Goal: Information Seeking & Learning: Learn about a topic

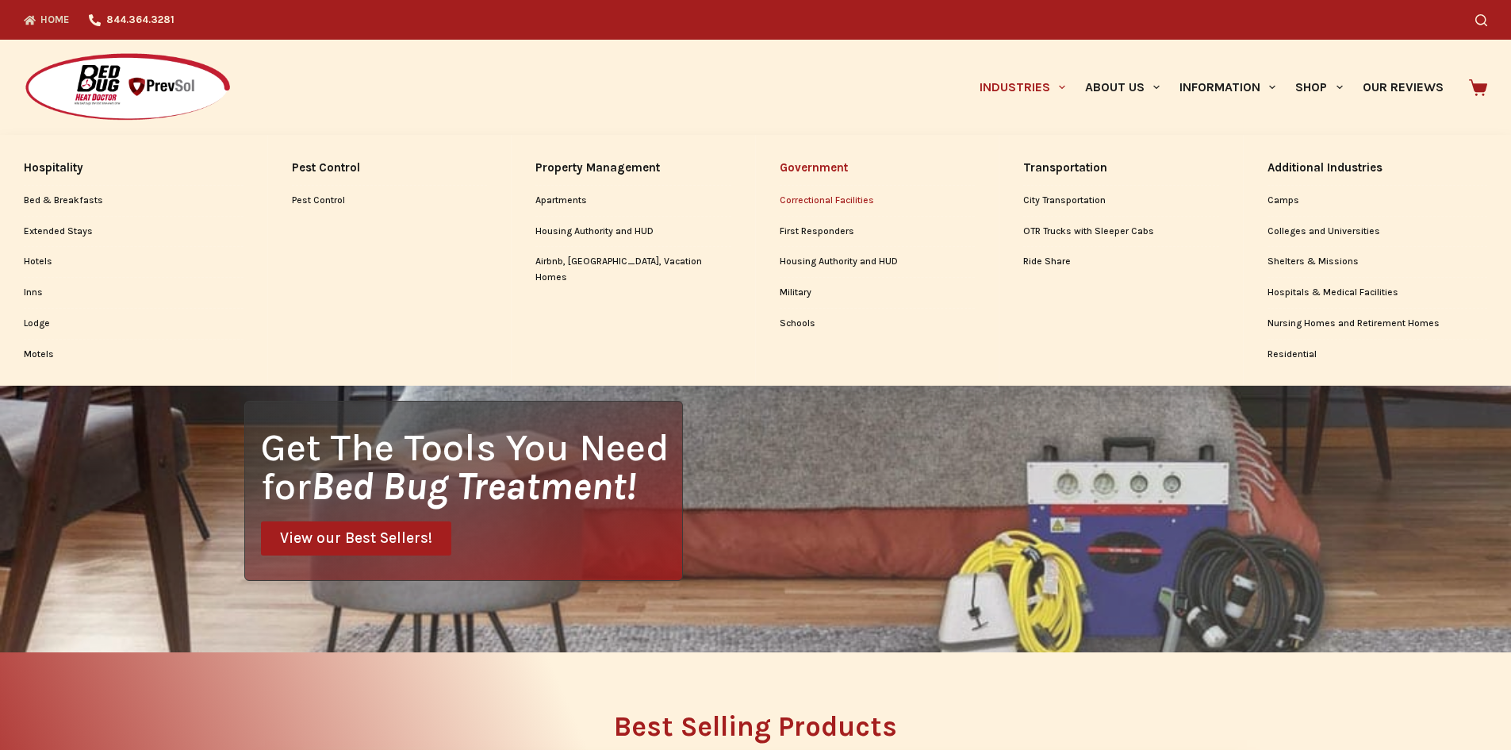
click at [841, 196] on link "Correctional Facilities" at bounding box center [878, 201] width 196 height 30
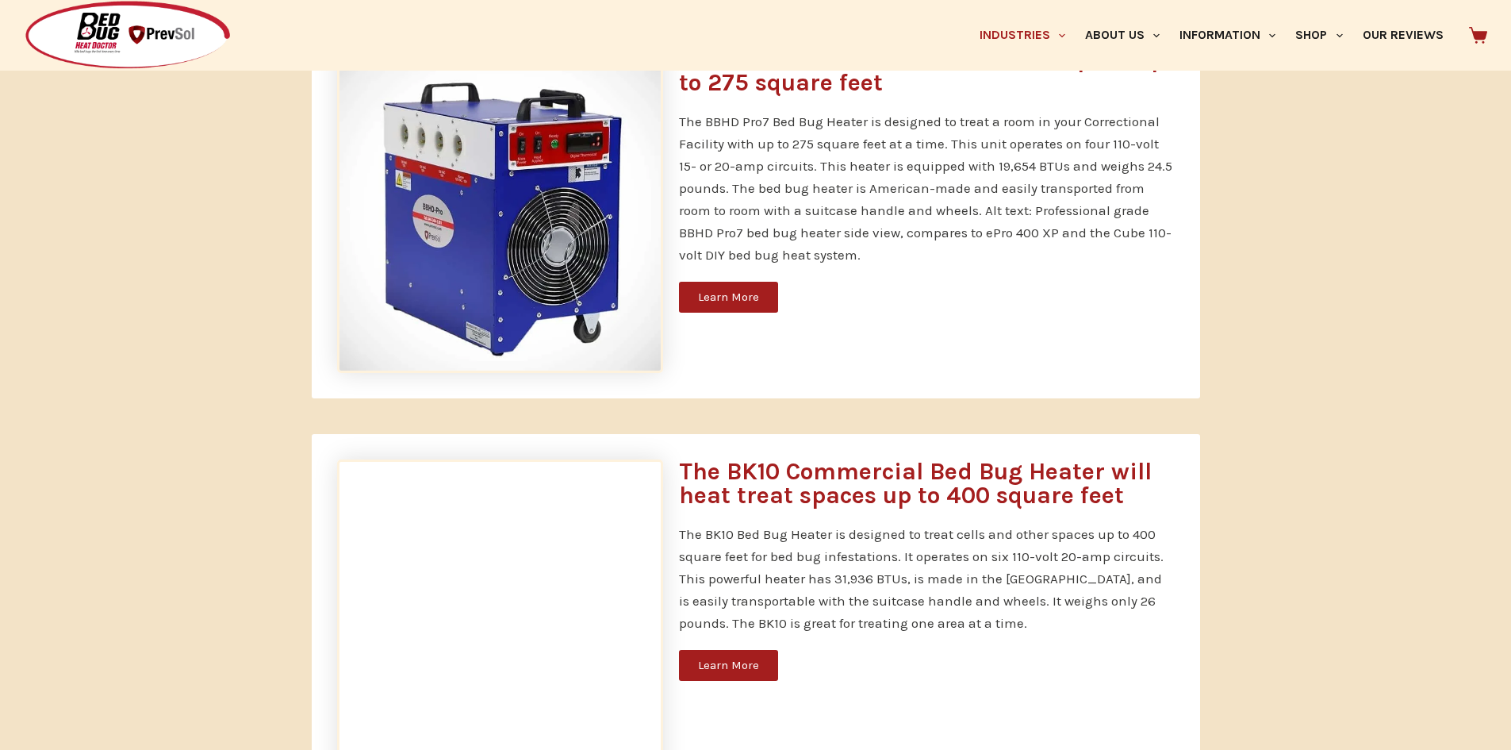
scroll to position [1190, 0]
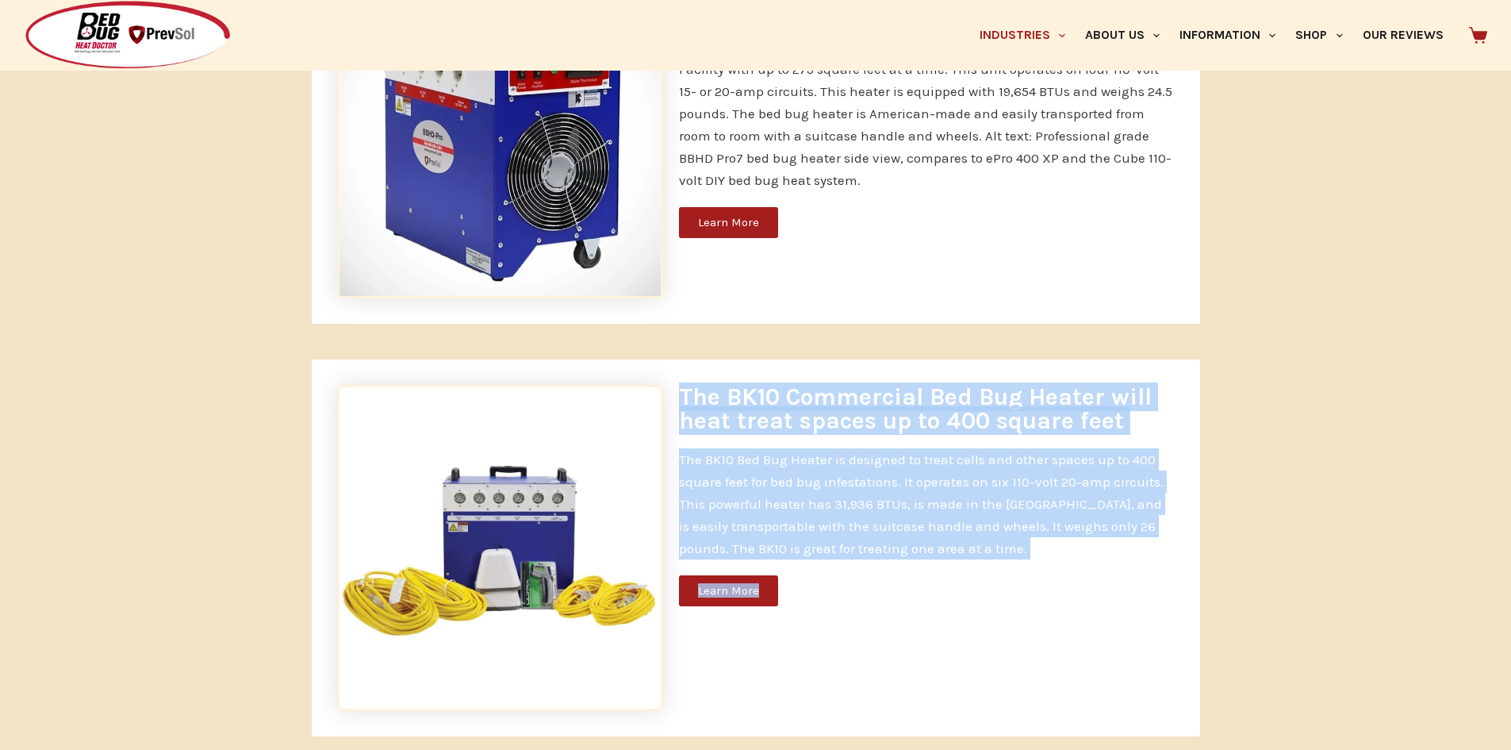
drag, startPoint x: 677, startPoint y: 397, endPoint x: 1010, endPoint y: 560, distance: 370.4
click at [1005, 570] on div "The BK10 Commercial Bed Bug Heater will heat treat spaces up to 400 square feet…" at bounding box center [927, 548] width 512 height 342
click at [1010, 560] on div "The BK10 Commercial Bed Bug Heater will heat treat spaces up to 400 square feet…" at bounding box center [927, 548] width 512 height 342
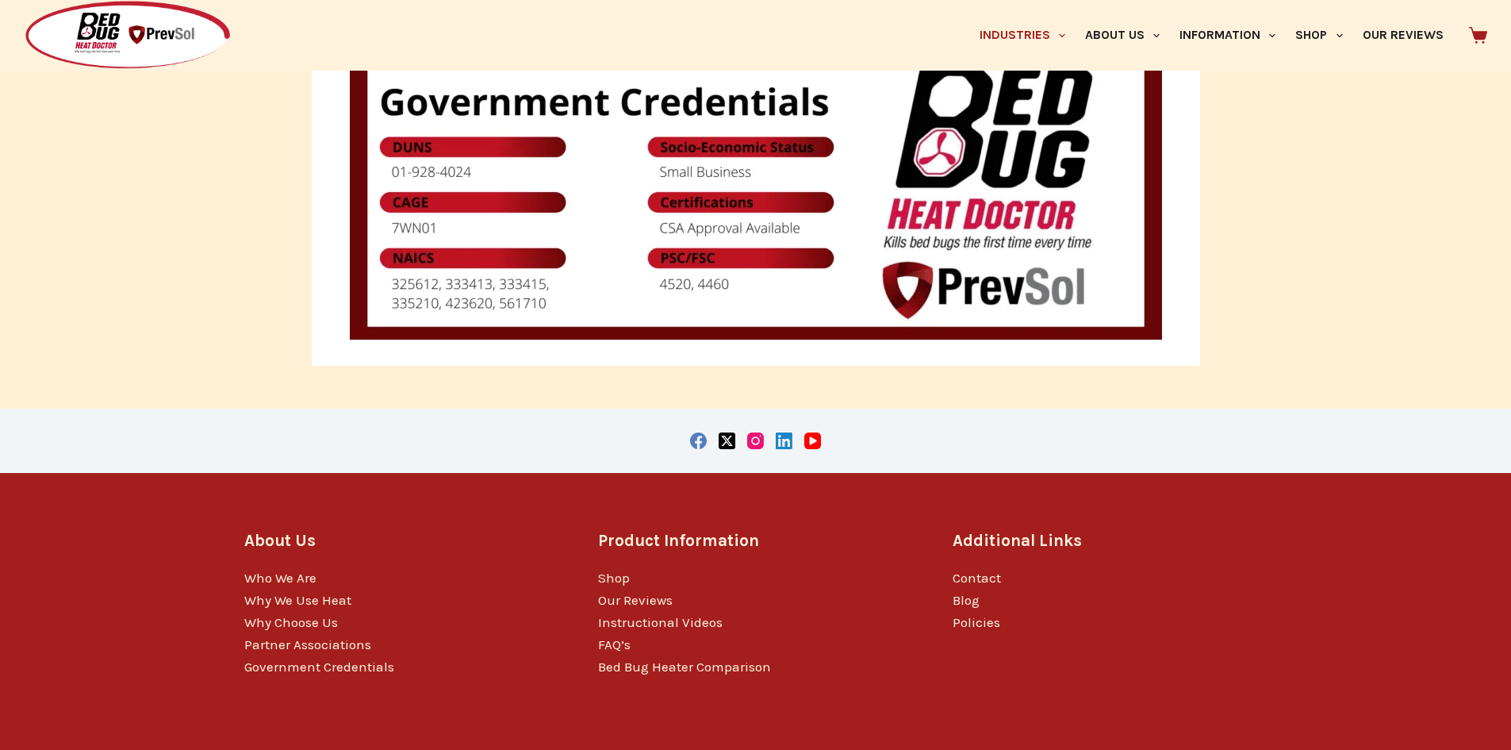
scroll to position [4314, 0]
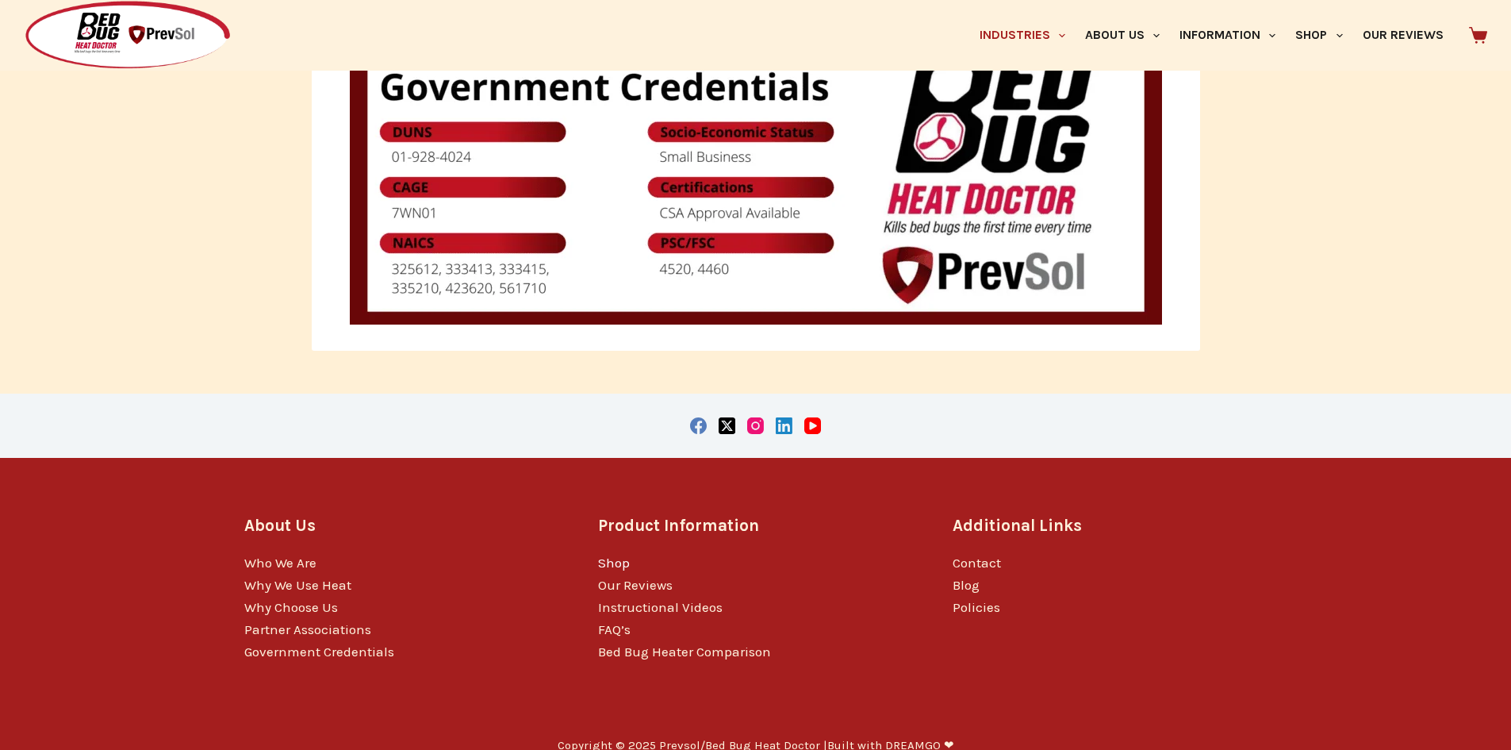
click at [623, 555] on link "Shop" at bounding box center [614, 563] width 32 height 16
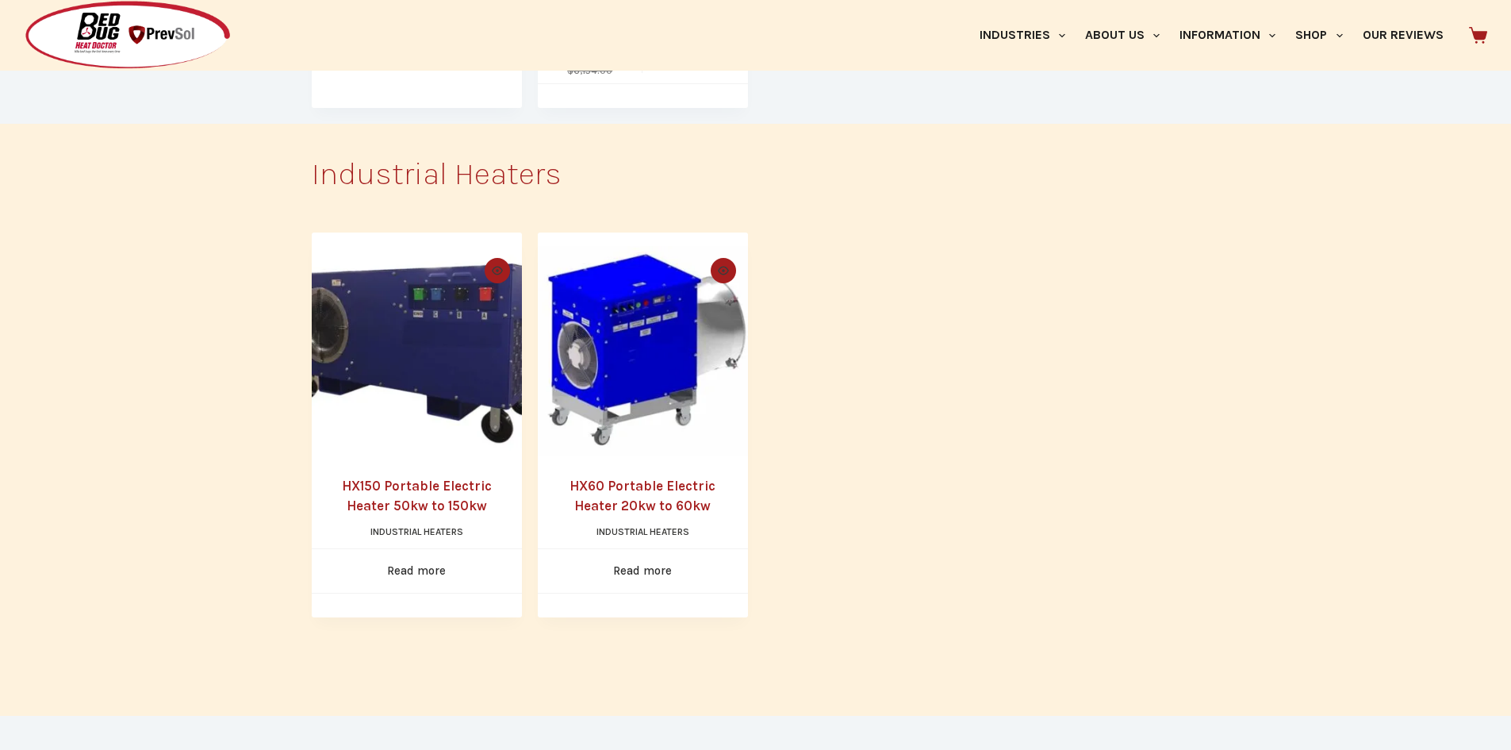
scroll to position [1428, 0]
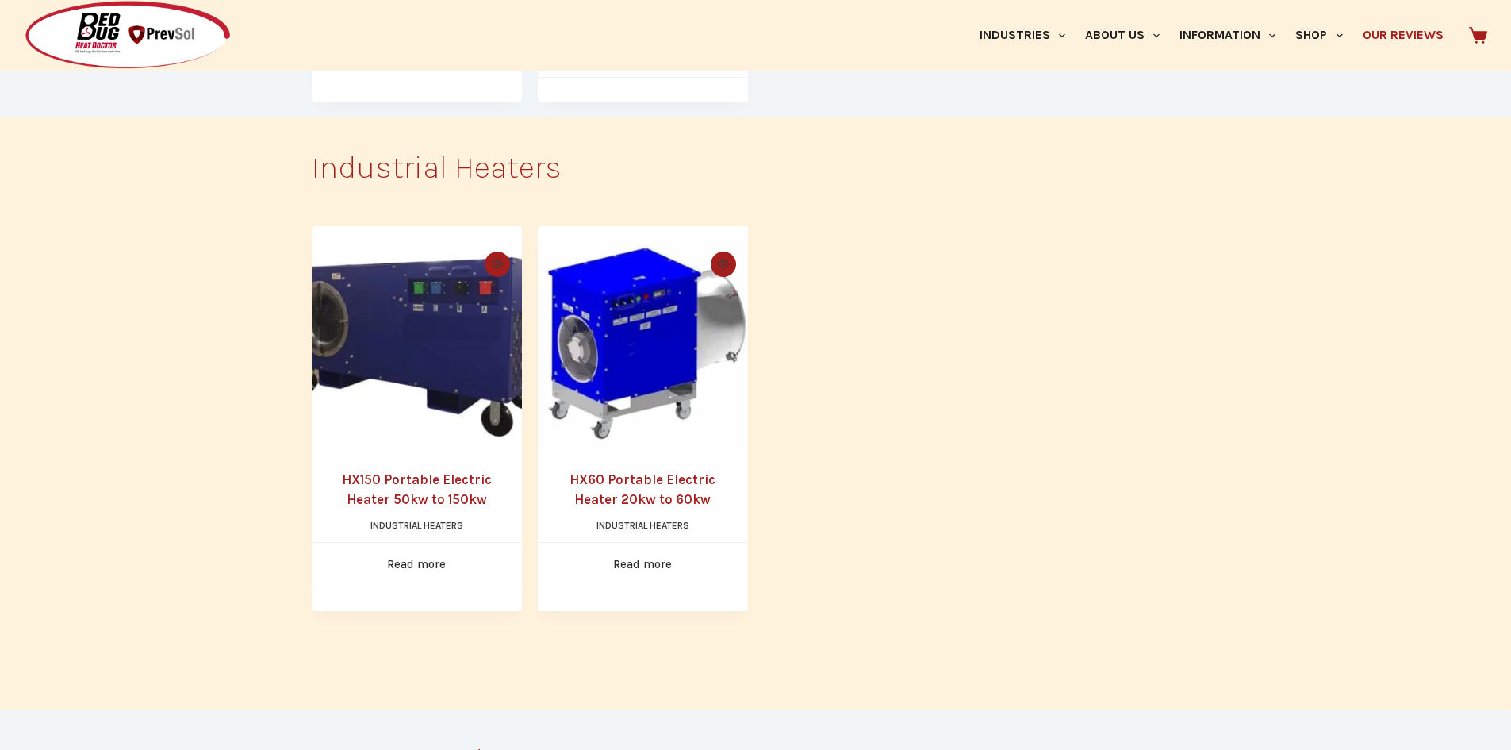
click at [1384, 40] on link "Our Reviews" at bounding box center [1403, 35] width 101 height 71
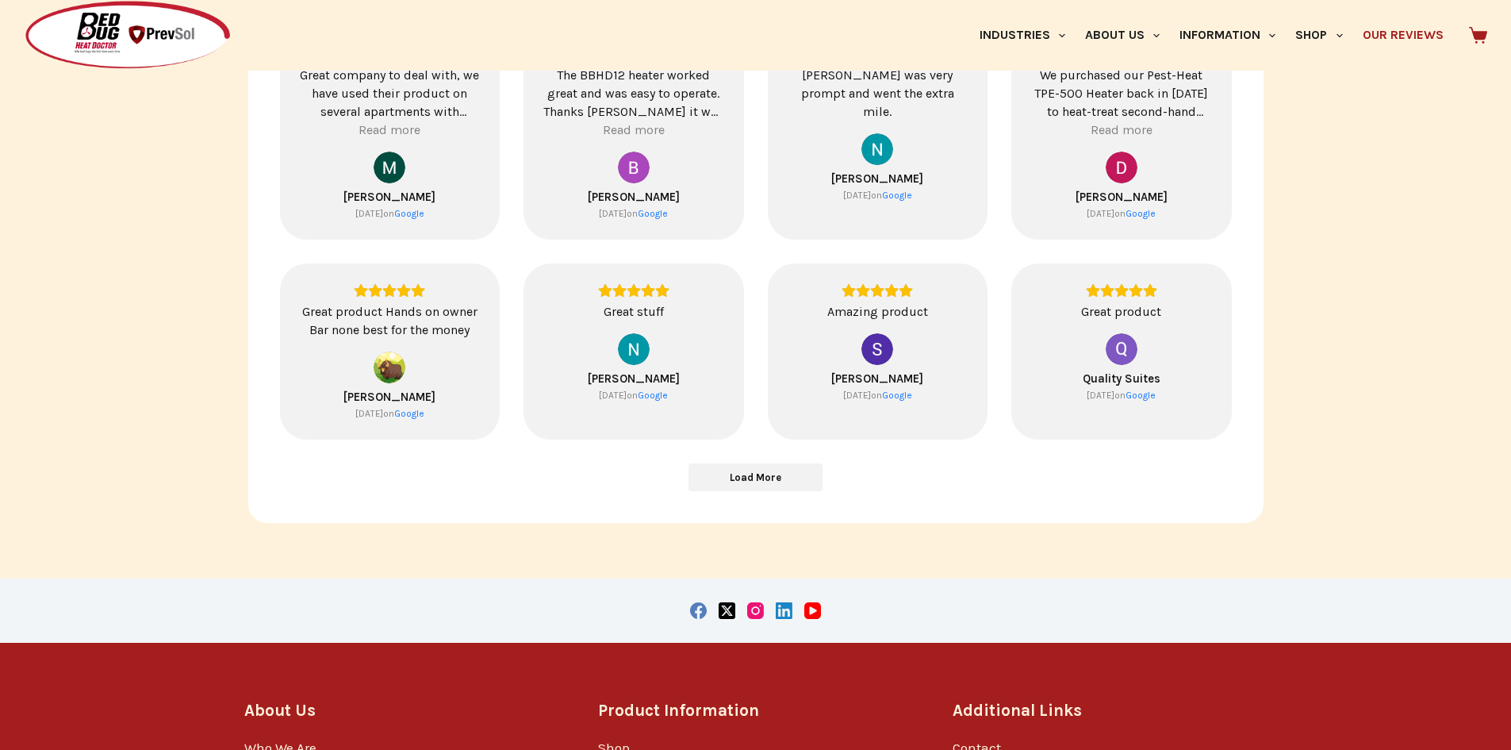
scroll to position [827, 0]
